Goal: Check status: Check status

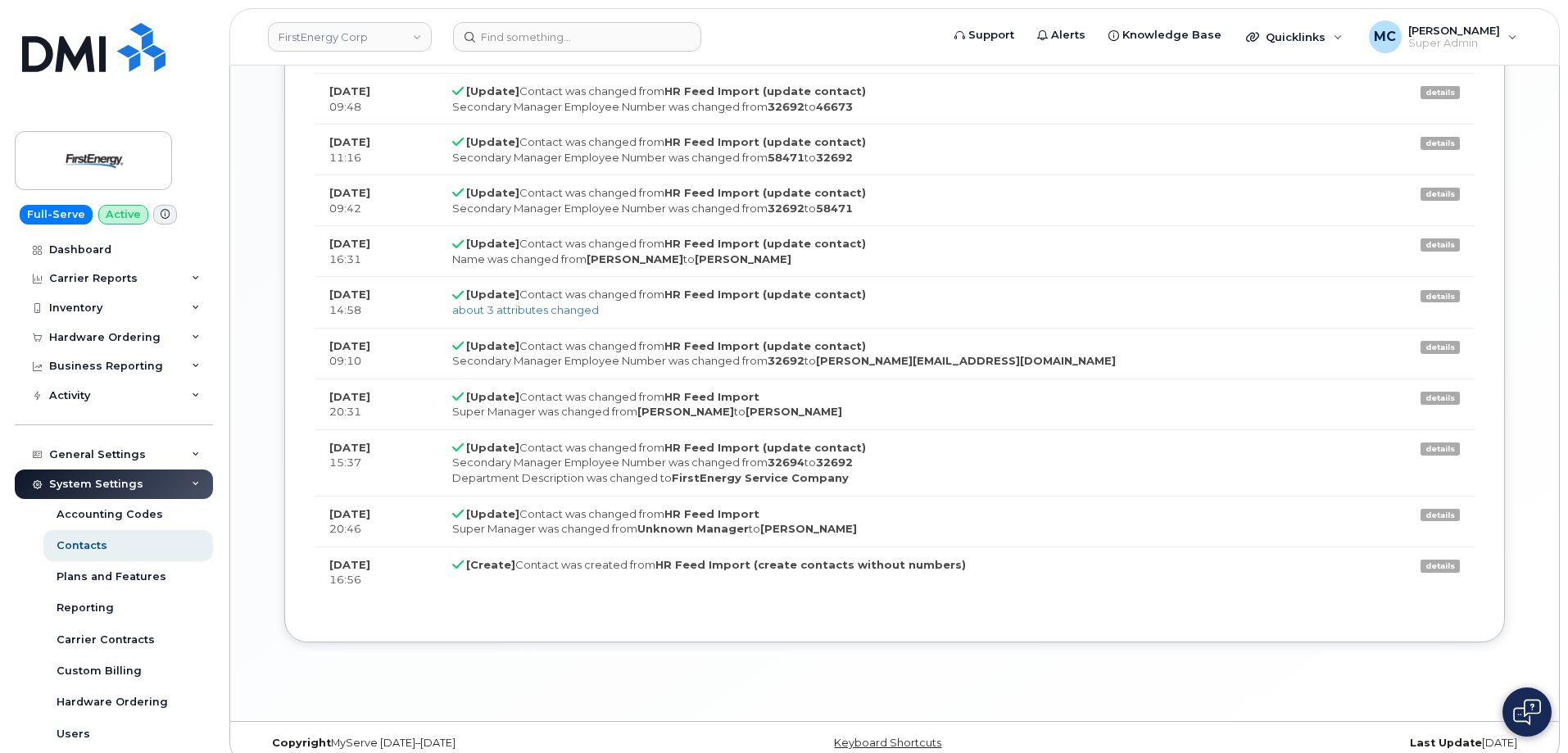
scroll to position [48, 0]
click at [98, 168] on img at bounding box center [94, 161] width 126 height 47
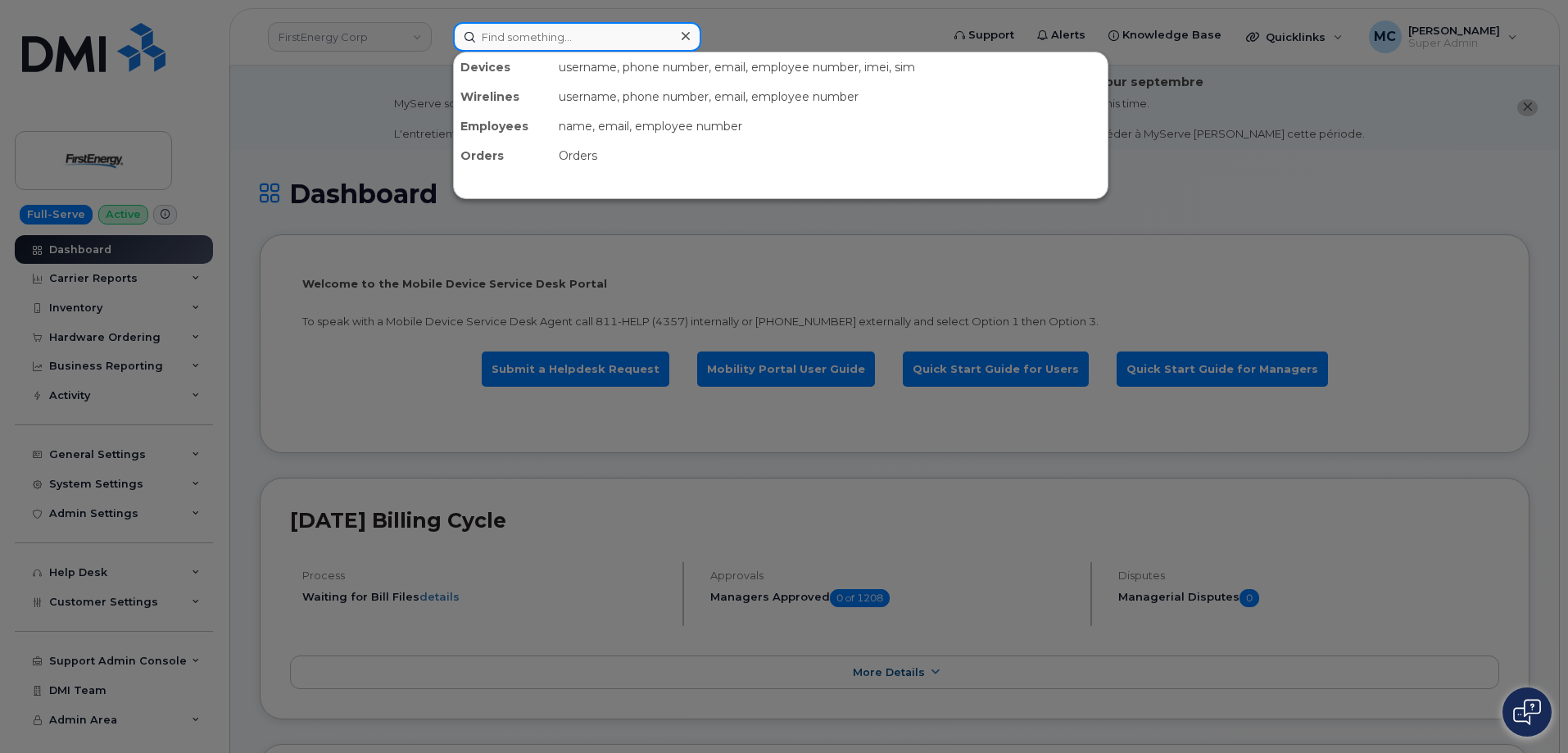
paste input "7324030100"
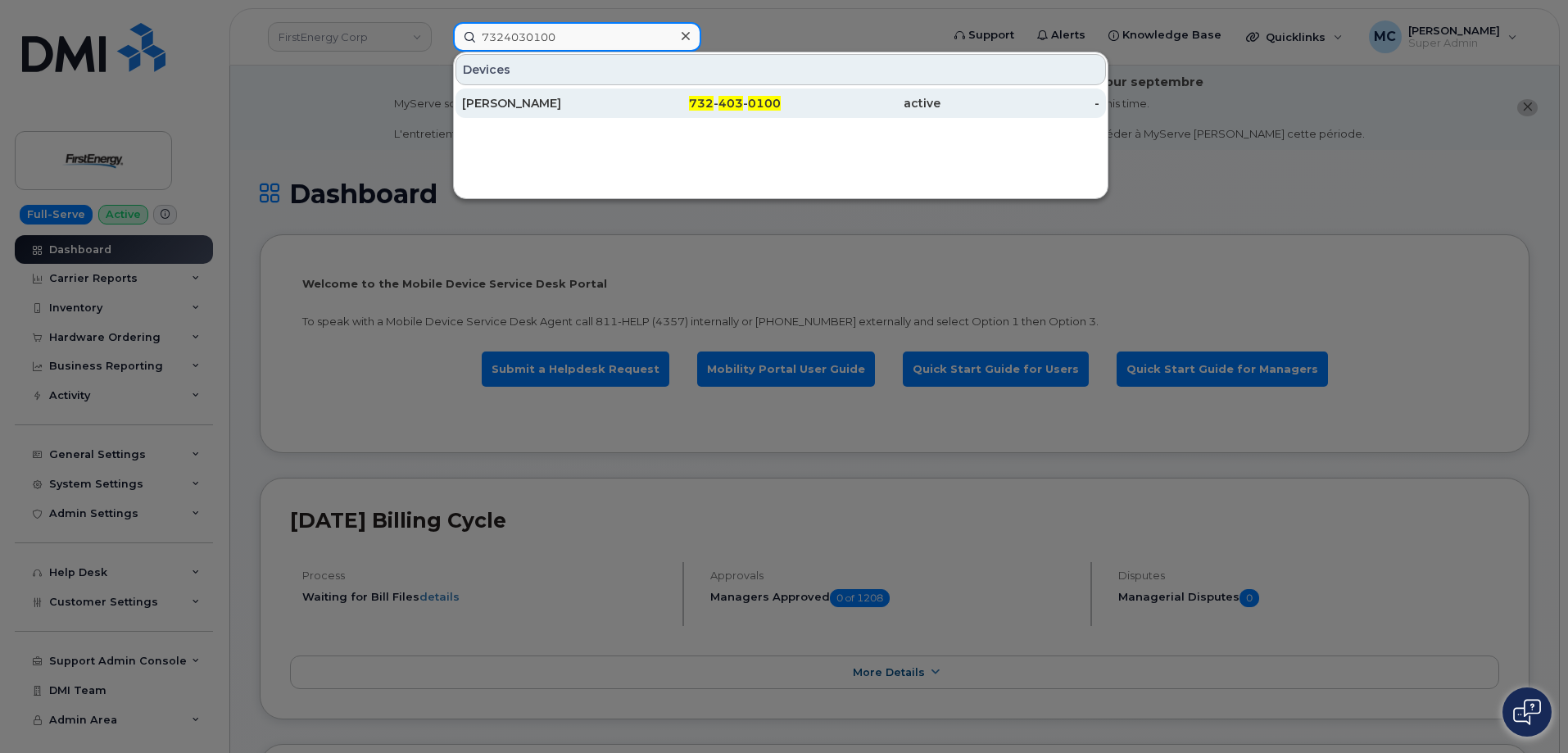
type input "7324030100"
click at [755, 104] on span "0100" at bounding box center [763, 103] width 32 height 15
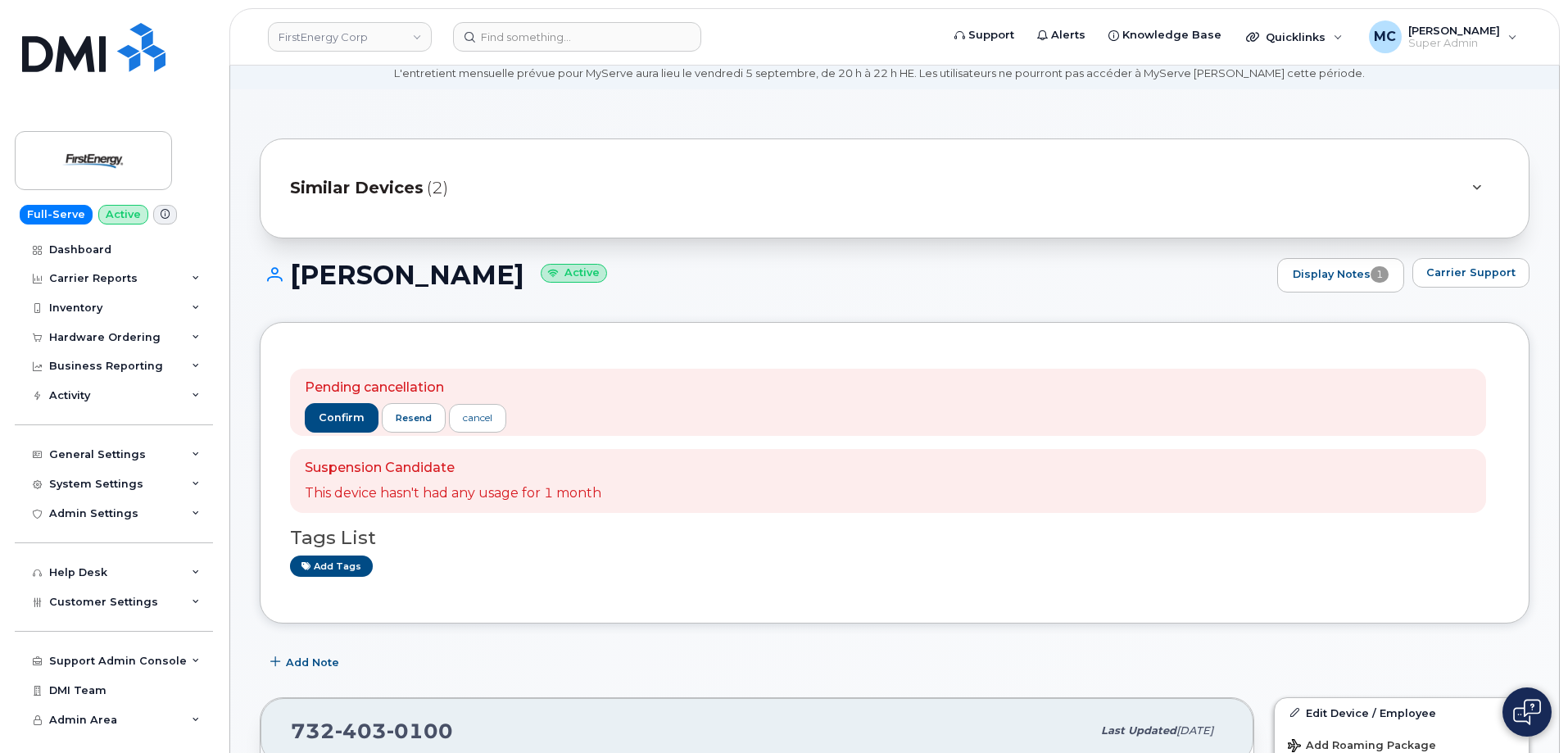
scroll to position [56, 0]
